Goal: Task Accomplishment & Management: Manage account settings

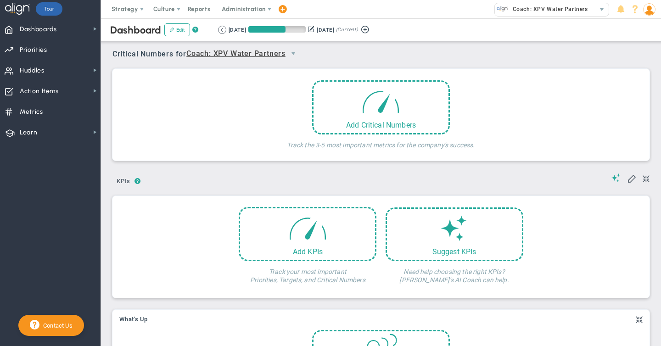
click at [649, 9] on img at bounding box center [649, 9] width 12 height 12
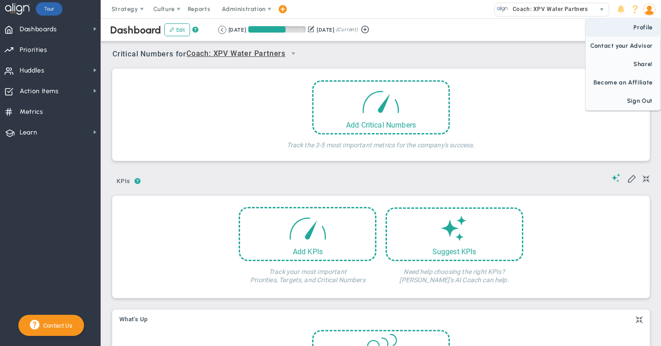
click at [644, 28] on span "Profile" at bounding box center [622, 27] width 74 height 18
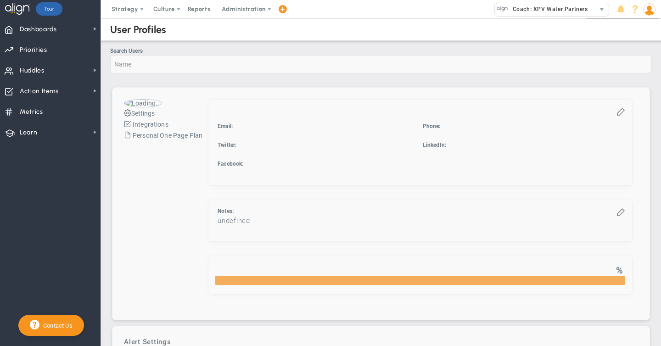
checkbox input "true"
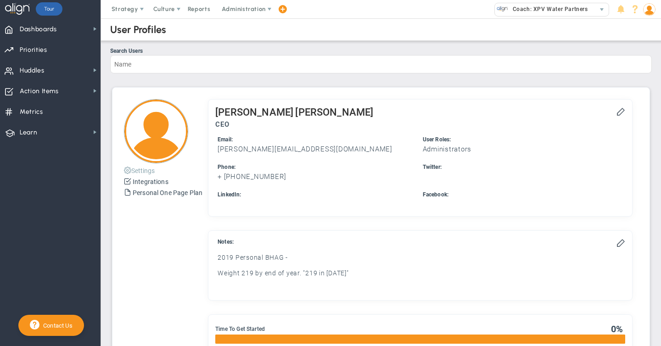
click at [144, 171] on button "Settings" at bounding box center [139, 170] width 31 height 11
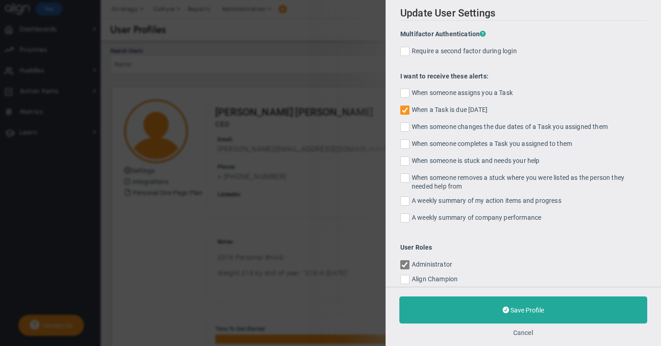
click at [521, 333] on button "Cancel" at bounding box center [523, 332] width 20 height 7
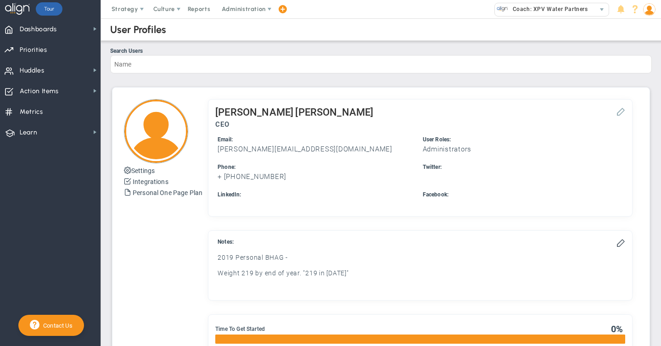
click at [619, 111] on span at bounding box center [620, 110] width 9 height 9
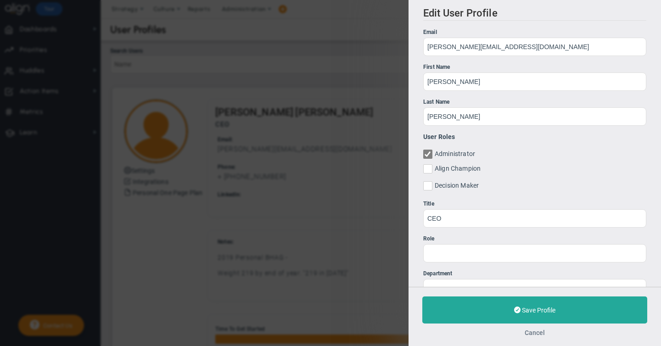
click at [536, 333] on button "Cancel" at bounding box center [534, 332] width 20 height 7
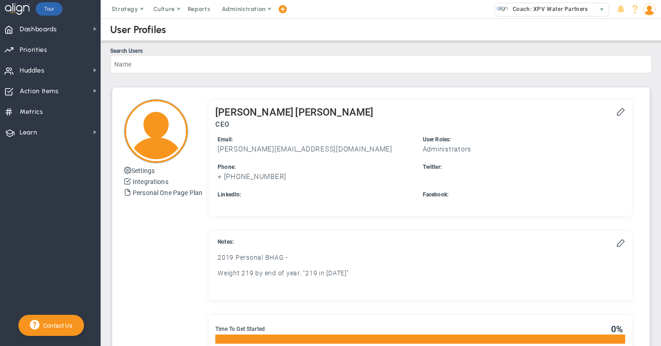
click at [651, 11] on img at bounding box center [649, 9] width 12 height 12
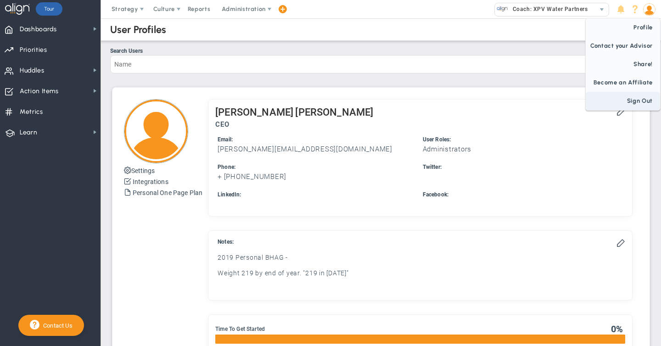
click at [634, 103] on span "Sign Out" at bounding box center [622, 101] width 74 height 18
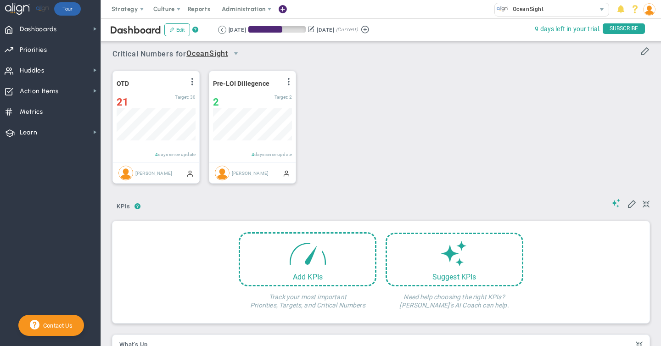
scroll to position [32, 79]
click at [247, 8] on span "Administration" at bounding box center [244, 9] width 44 height 7
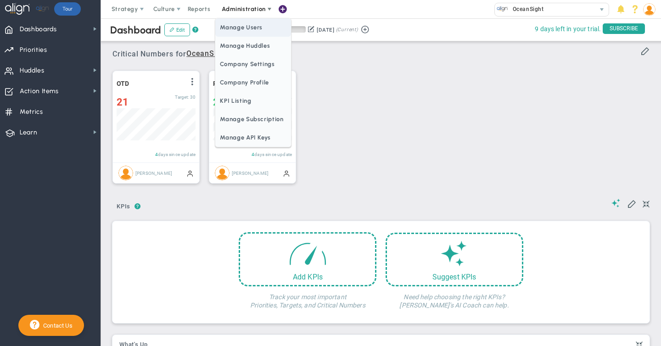
click at [246, 28] on span "Manage Users" at bounding box center [252, 27] width 75 height 18
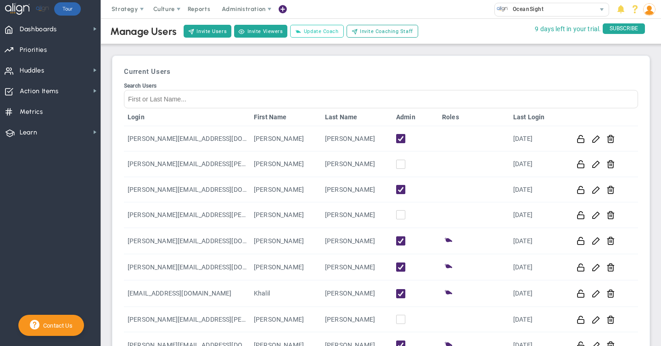
click at [314, 29] on span "Update Coach" at bounding box center [321, 32] width 35 height 8
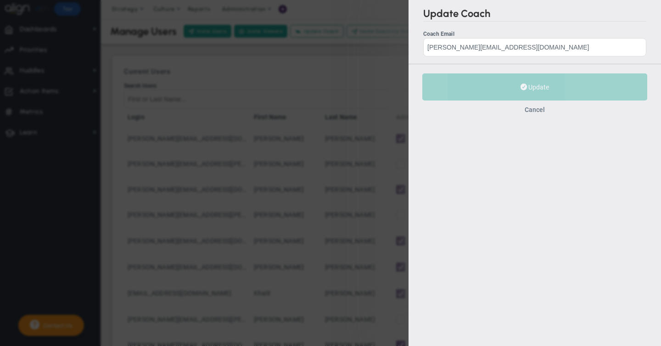
click at [537, 110] on button "Cancel" at bounding box center [534, 109] width 20 height 7
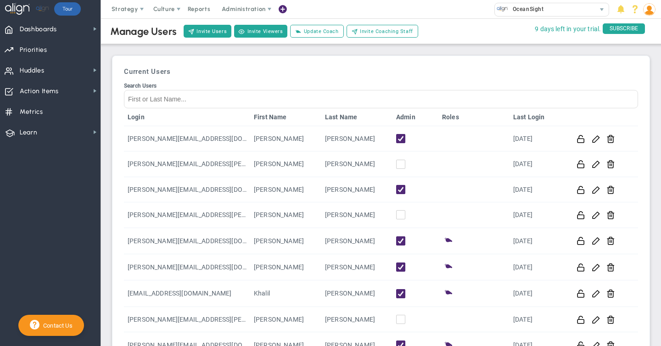
click at [650, 5] on img at bounding box center [649, 9] width 12 height 12
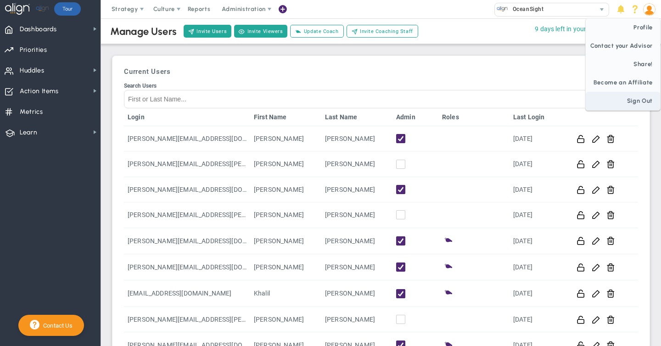
click at [633, 98] on span "Sign Out" at bounding box center [622, 101] width 74 height 18
